Goal: Find specific page/section: Find specific page/section

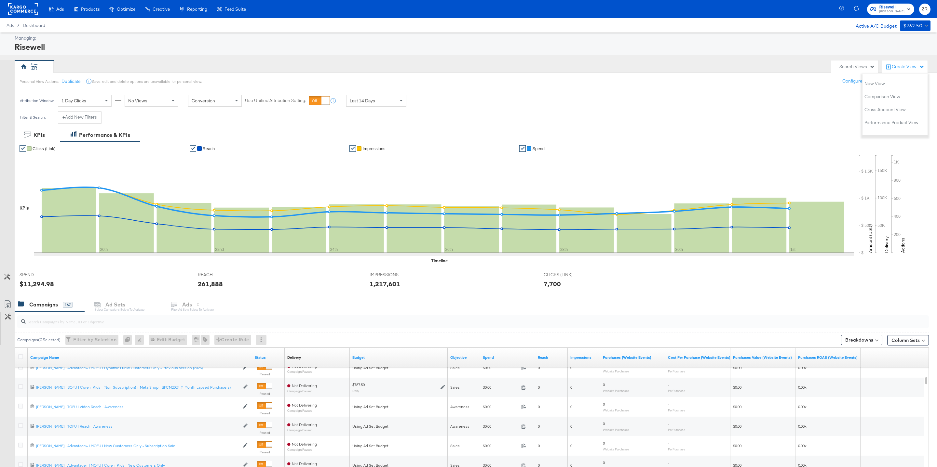
click at [924, 10] on span "ZR" at bounding box center [924, 9] width 6 height 7
click at [902, 68] on link "Internal Dashboard" at bounding box center [888, 65] width 49 height 12
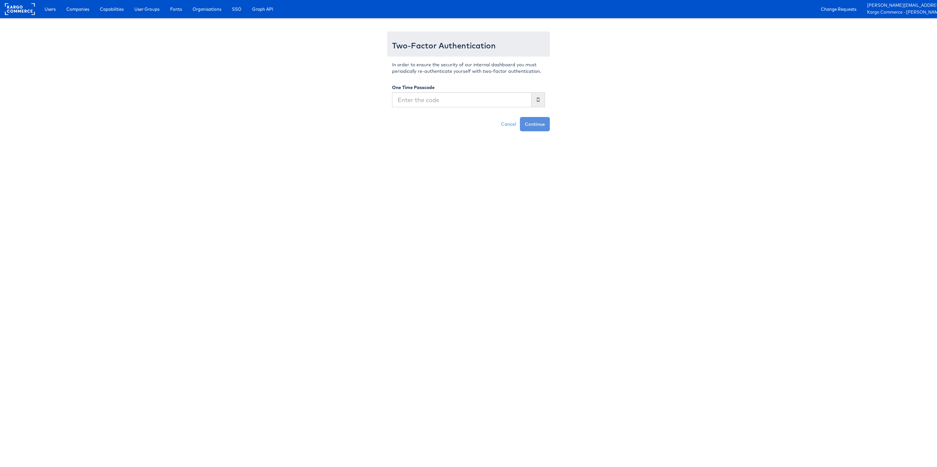
click at [418, 101] on input "text" at bounding box center [462, 99] width 140 height 15
type input "771758"
click at [520, 117] on button "Continue" at bounding box center [535, 124] width 30 height 14
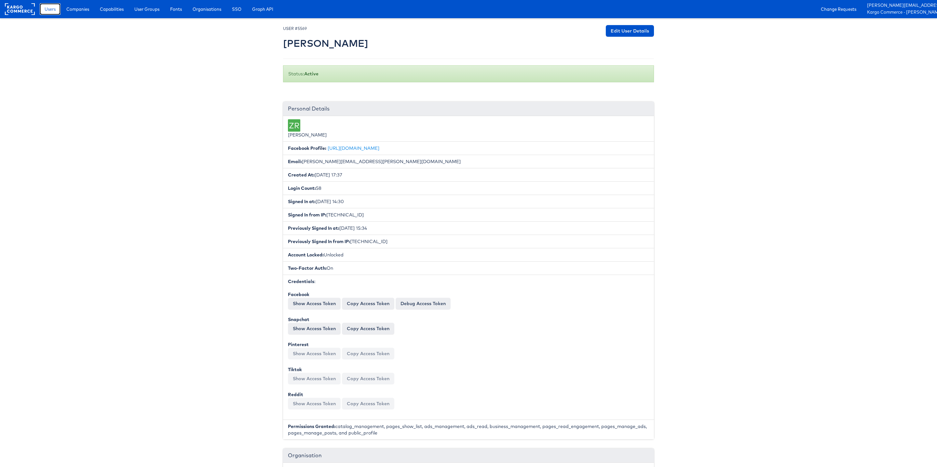
click at [47, 12] on link "Users" at bounding box center [50, 9] width 21 height 12
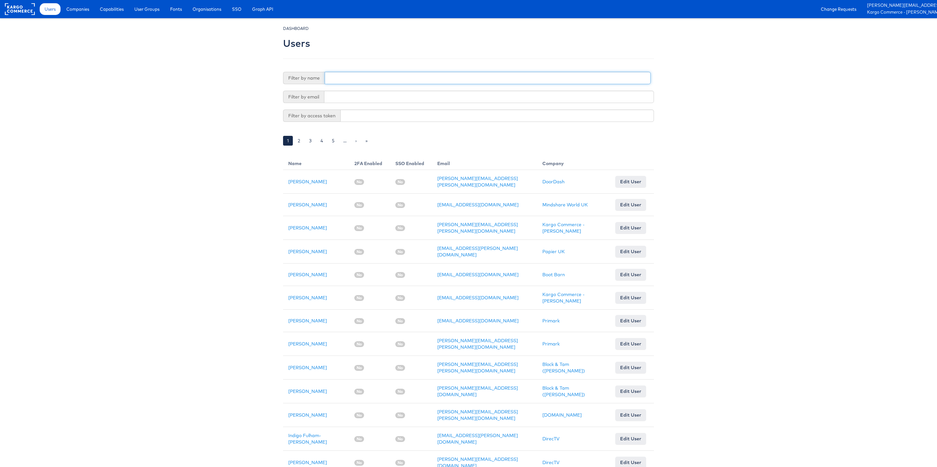
click at [353, 80] on input "text" at bounding box center [488, 78] width 326 height 12
type input "A"
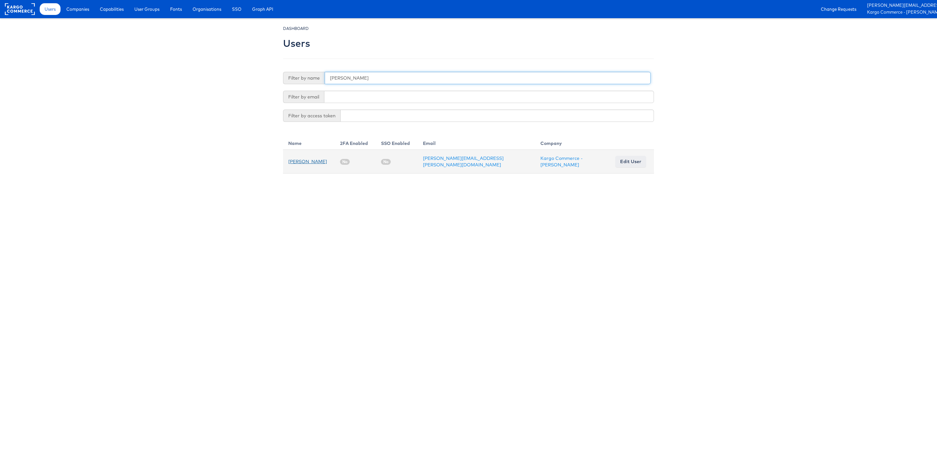
type input "Sanjana"
click at [302, 163] on link "[PERSON_NAME]" at bounding box center [307, 162] width 39 height 6
